Goal: Entertainment & Leisure: Consume media (video, audio)

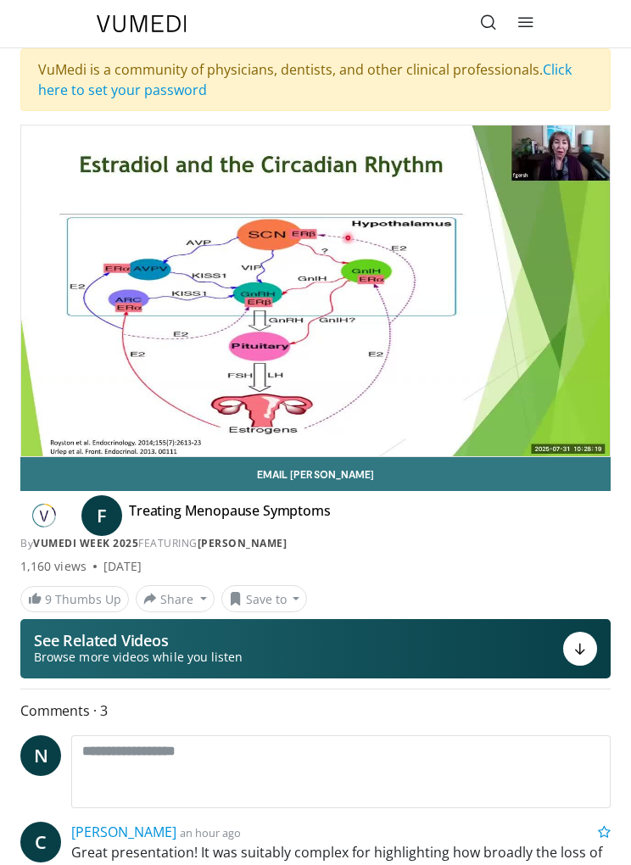
click at [520, 457] on span "Video Player" at bounding box center [525, 474] width 24 height 34
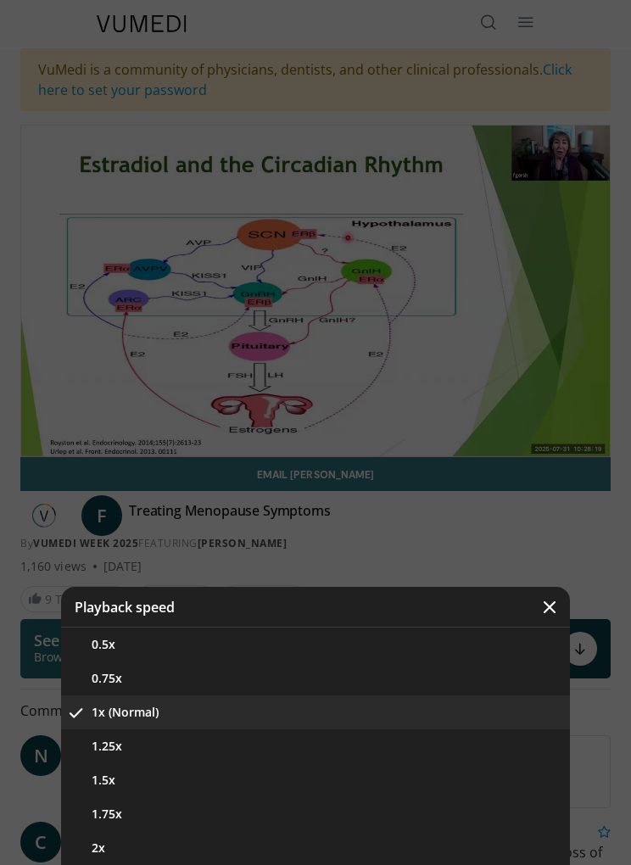
click at [499, 784] on button "1.5x" at bounding box center [315, 780] width 509 height 34
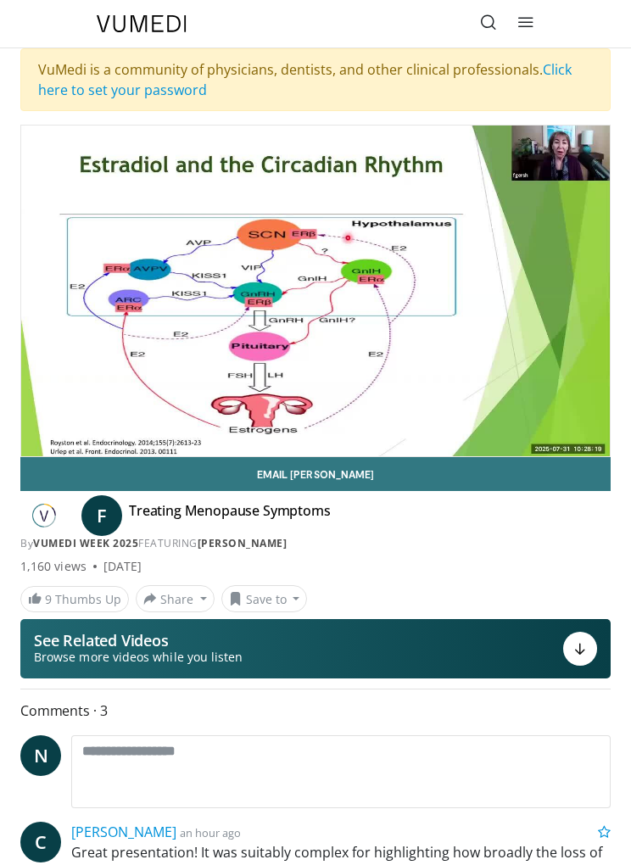
click at [510, 551] on div "Email [PERSON_NAME] F Treating Menopause Symptoms By Vumedi Week 2025 FEATURING…" at bounding box center [315, 534] width 590 height 155
click at [508, 527] on div "Treating Menopause Symptoms By Vumedi Week 2025 FEATURING [PERSON_NAME]" at bounding box center [338, 515] width 418 height 27
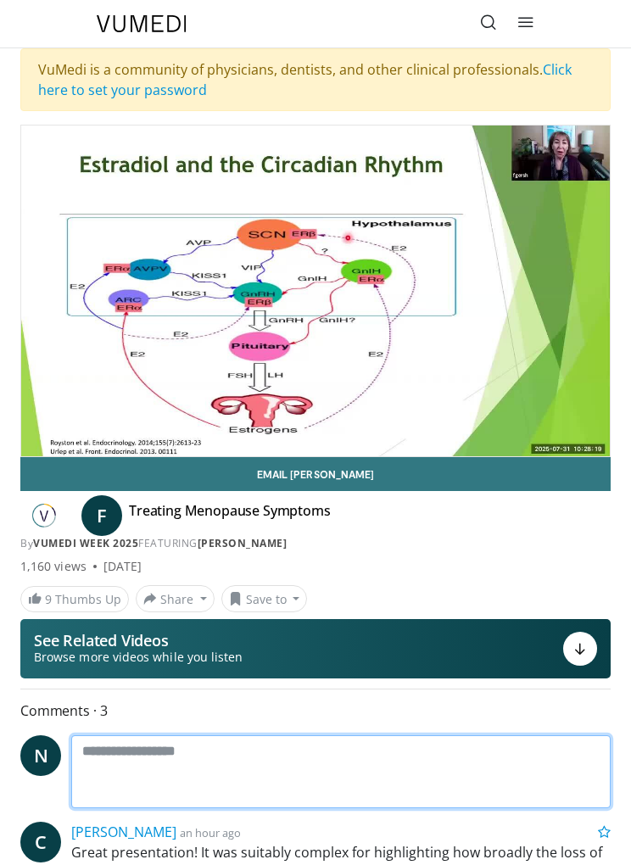
click at [468, 749] on textarea at bounding box center [340, 771] width 539 height 73
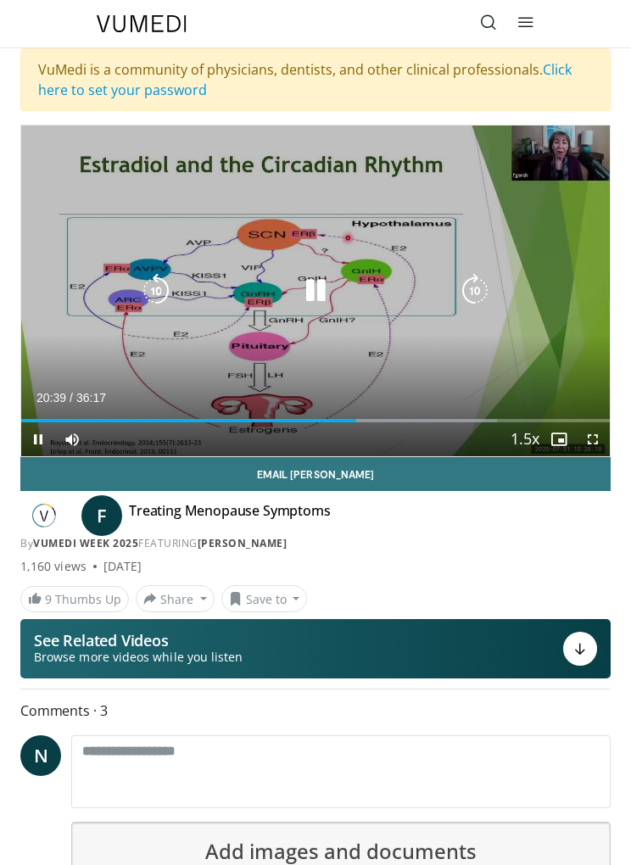
click at [147, 296] on icon "Video Player" at bounding box center [156, 291] width 34 height 34
click at [153, 287] on icon "Video Player" at bounding box center [156, 291] width 34 height 34
click at [151, 291] on icon "Video Player" at bounding box center [156, 291] width 34 height 34
click at [326, 289] on icon "Video Player" at bounding box center [315, 291] width 34 height 34
